Goal: Transaction & Acquisition: Purchase product/service

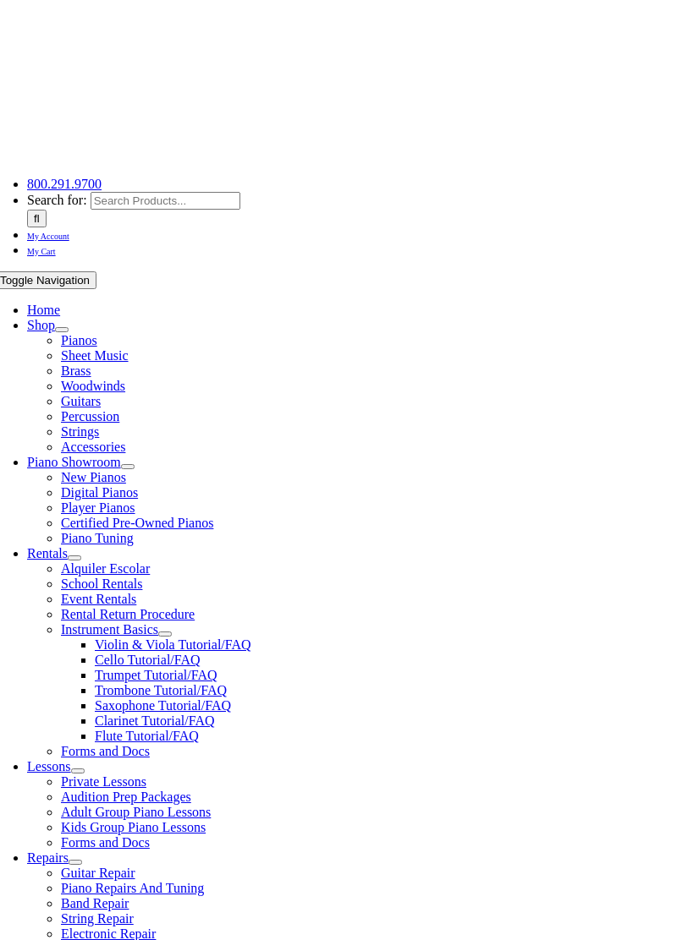
scroll to position [66, 0]
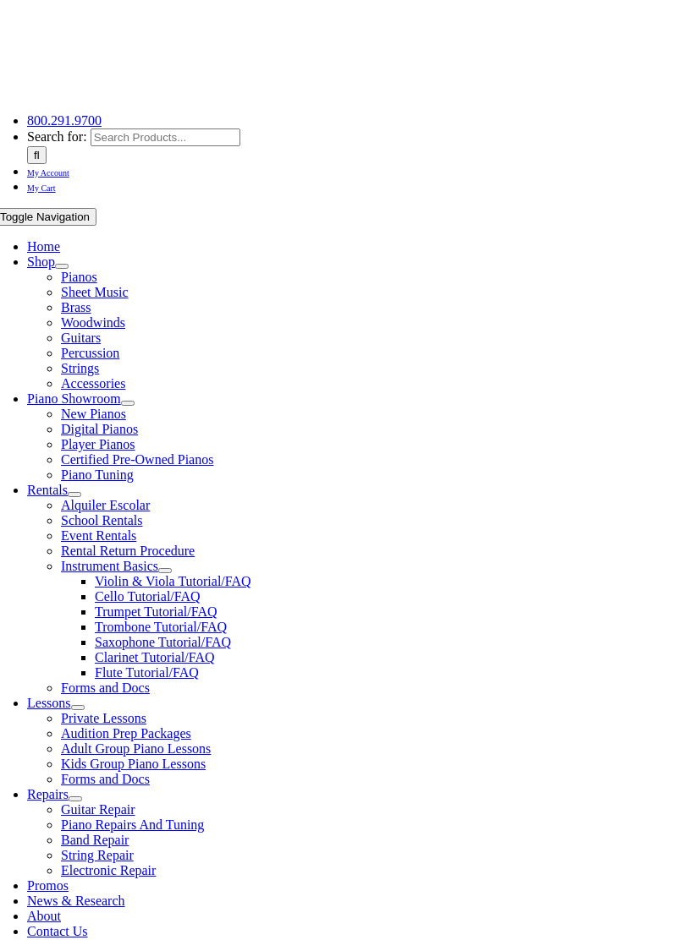
scroll to position [147, 0]
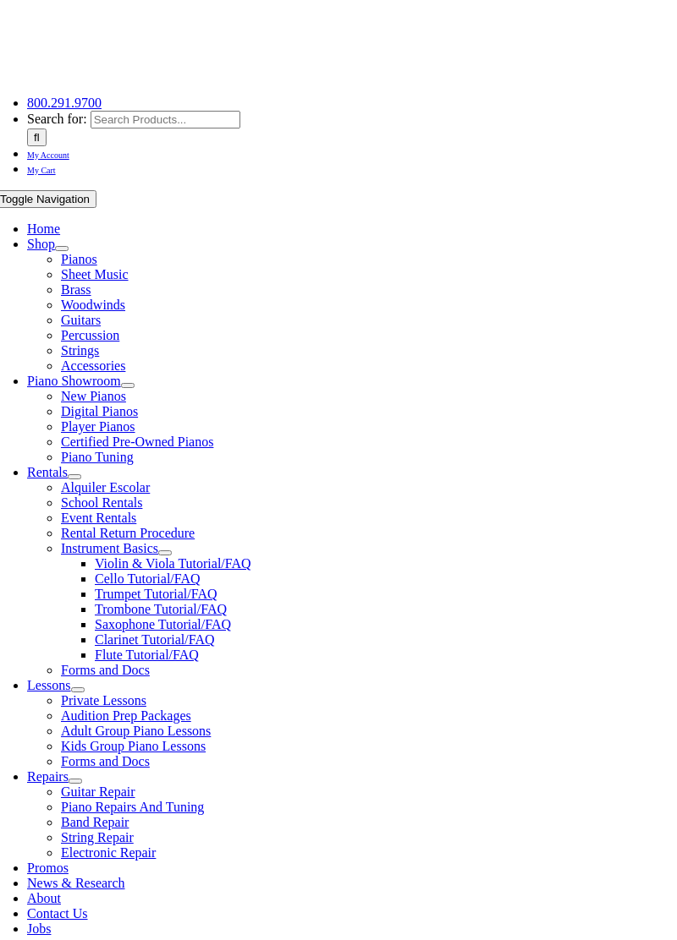
type input "Re"
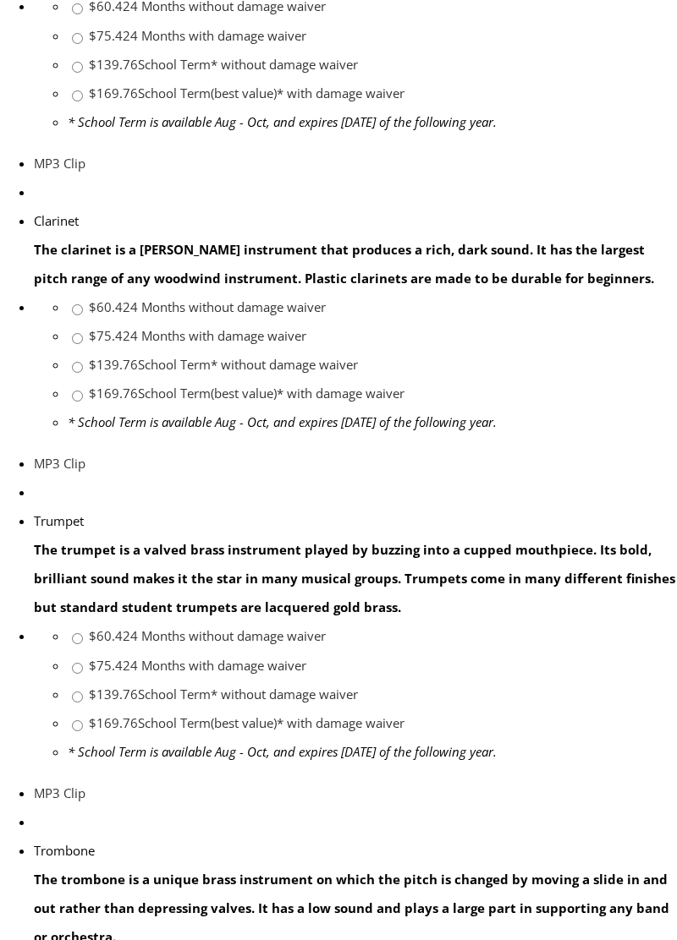
scroll to position [957, 0]
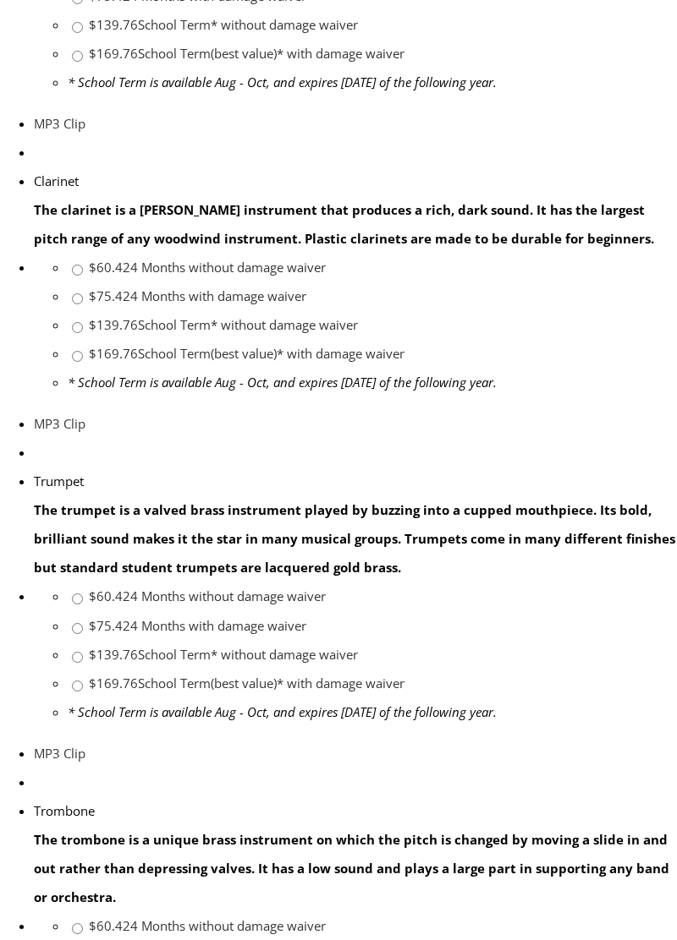
scroll to position [1039, 0]
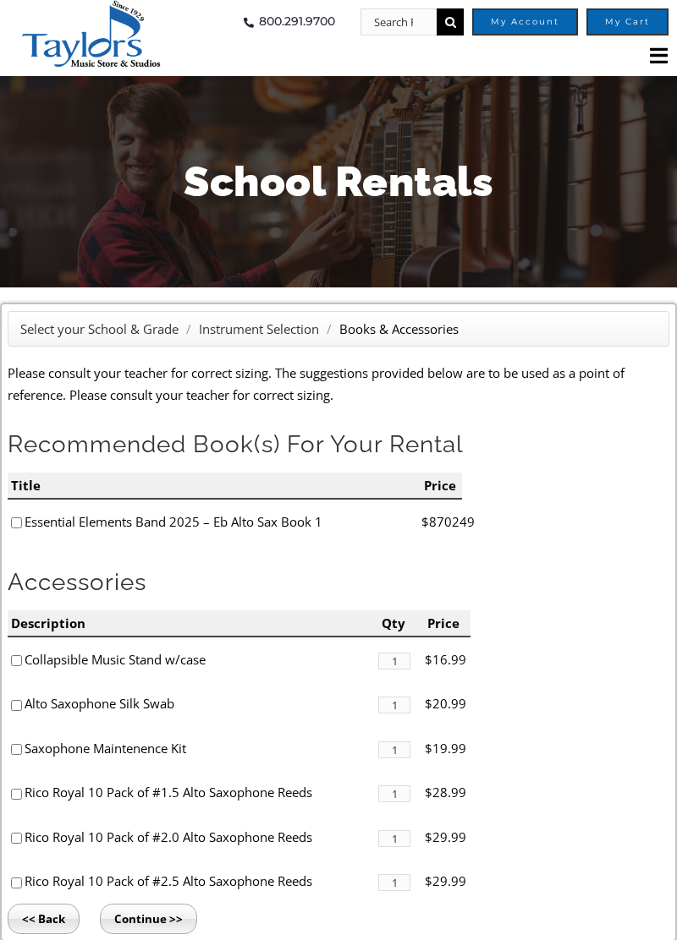
click at [21, 518] on input"] "checkbox" at bounding box center [16, 523] width 11 height 11
checkbox input"] "true"
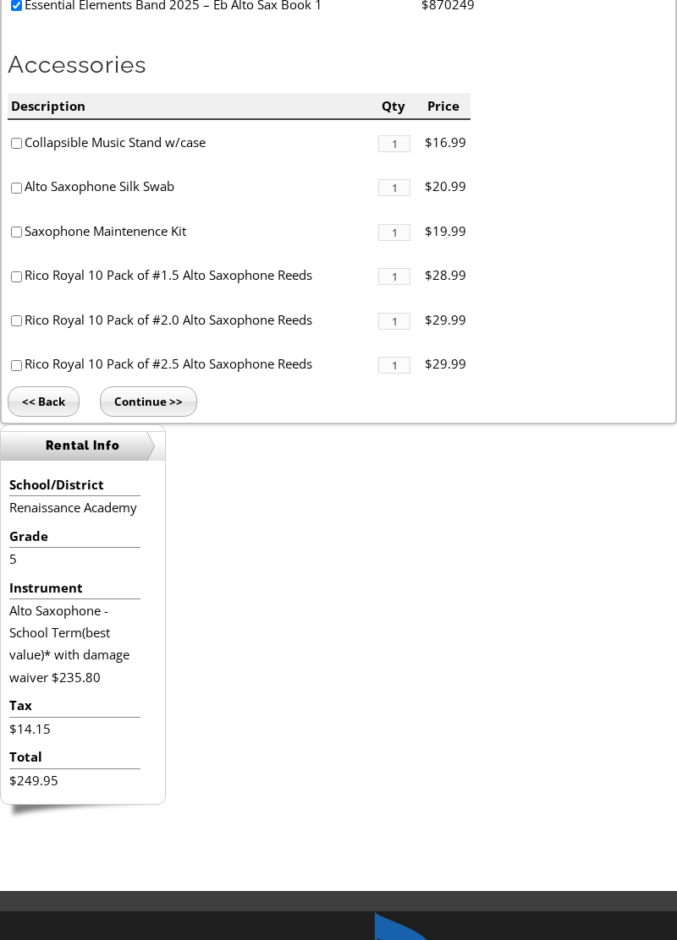
scroll to position [534, 0]
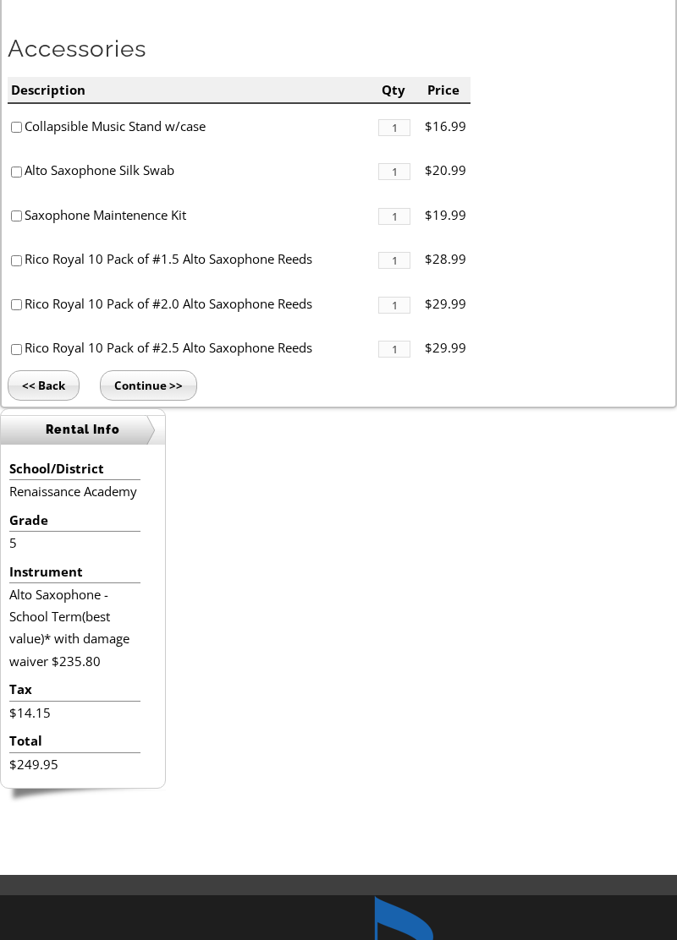
click at [160, 386] on input "Continue >>" at bounding box center [148, 385] width 97 height 30
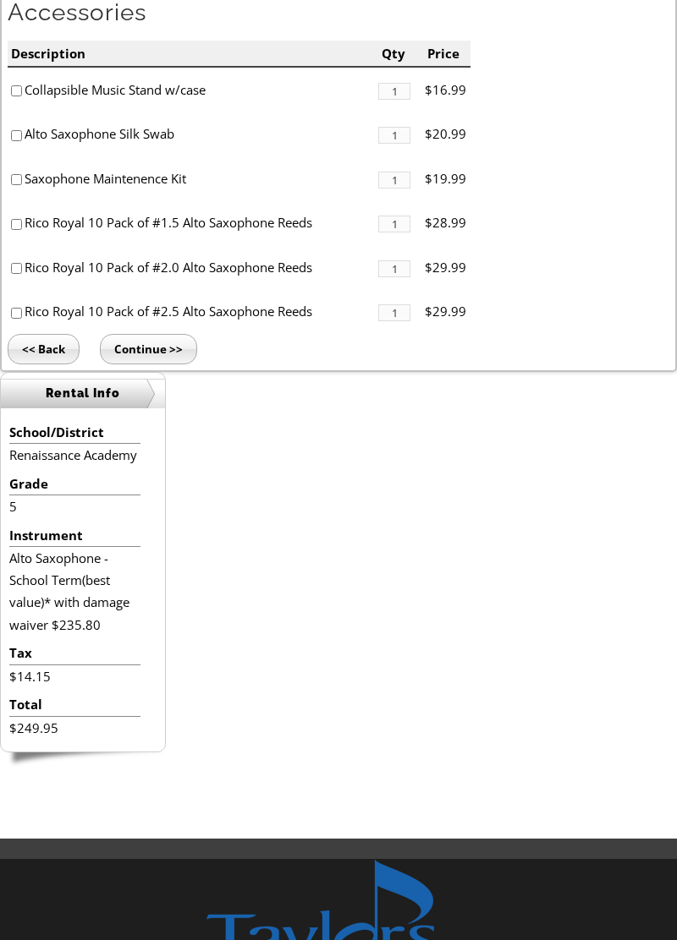
scroll to position [615, 0]
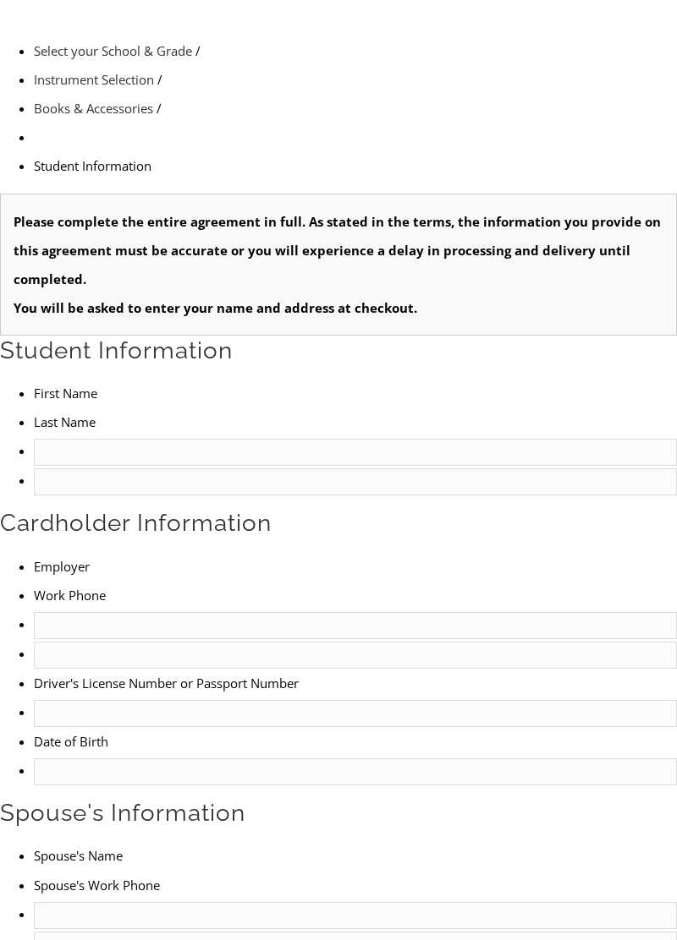
scroll to position [348, 0]
click at [81, 438] on input "text" at bounding box center [355, 451] width 643 height 27
type input "1"
type input "Joshua"
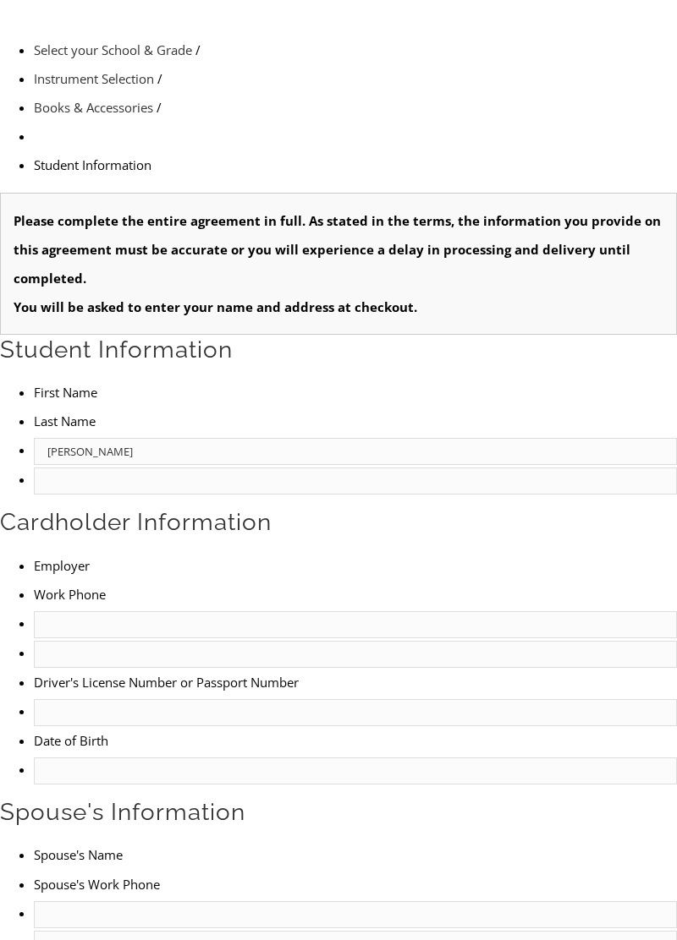
click at [311, 468] on input "text" at bounding box center [355, 481] width 643 height 27
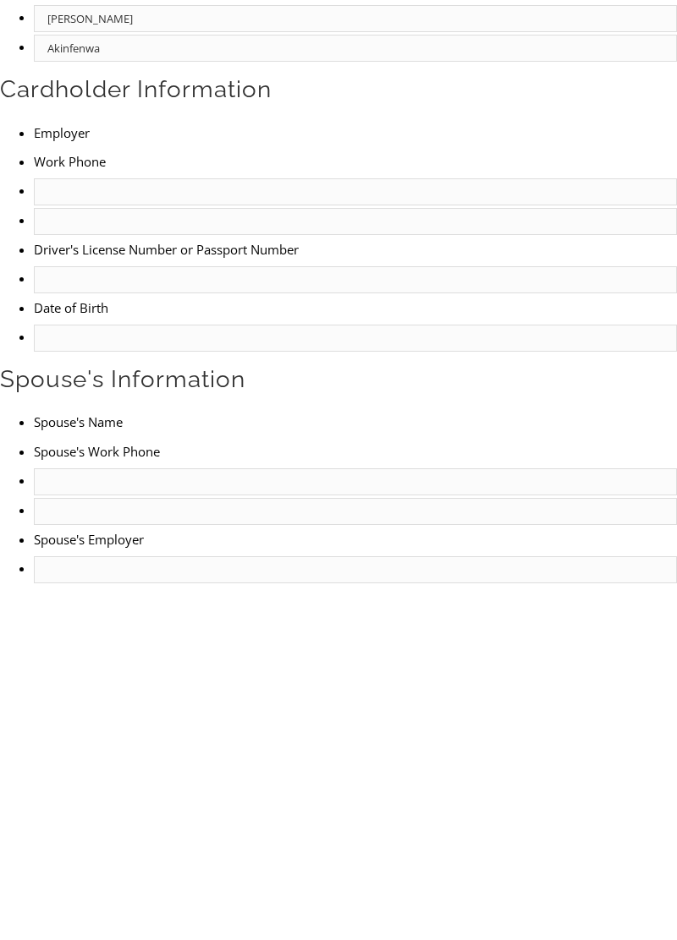
scroll to position [432, 0]
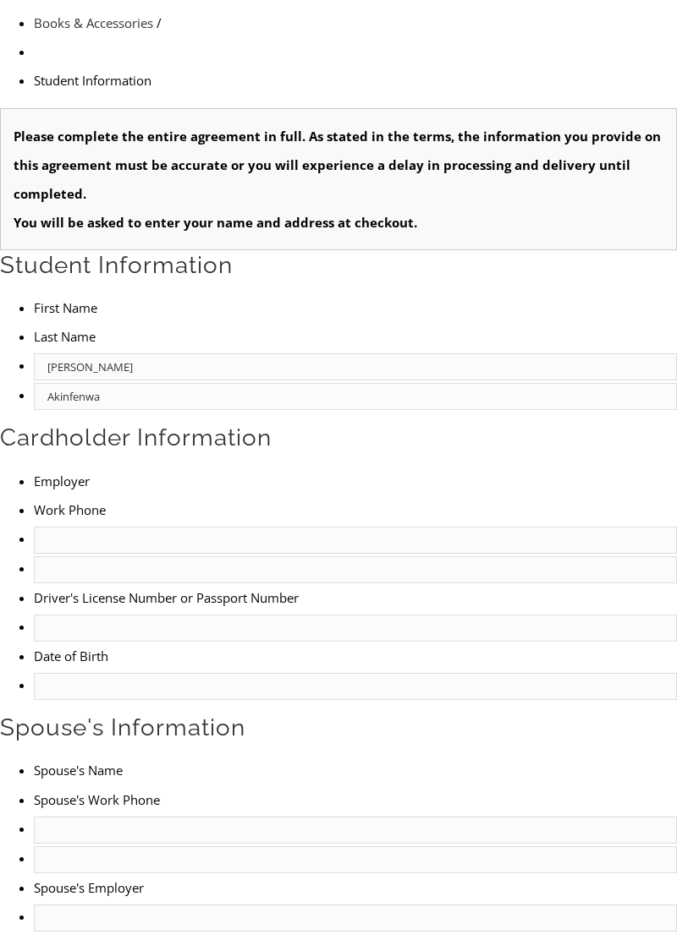
type input "Akinfenwa"
